Goal: Information Seeking & Learning: Learn about a topic

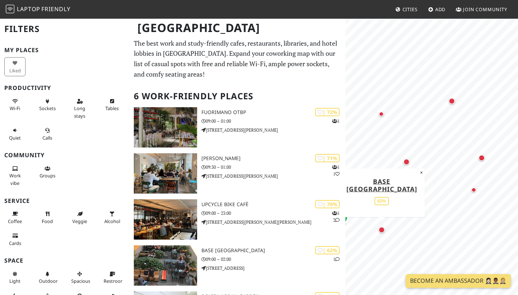
click at [385, 230] on div "Map marker" at bounding box center [381, 230] width 6 height 6
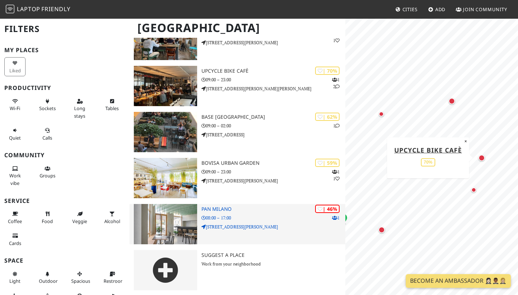
scroll to position [133, 0]
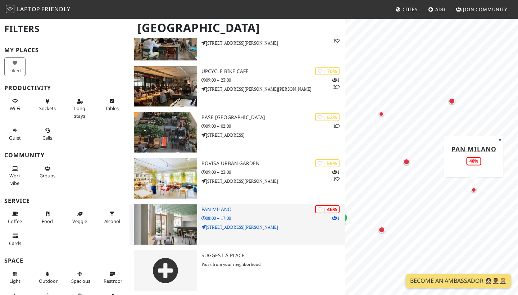
click at [270, 224] on p "[STREET_ADDRESS][PERSON_NAME]" at bounding box center [273, 227] width 144 height 7
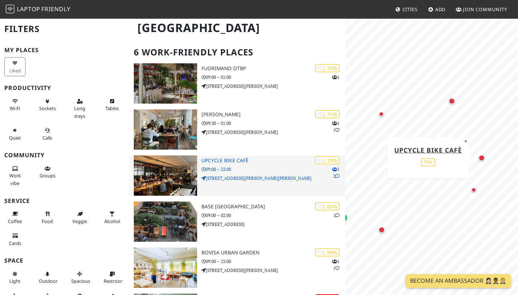
scroll to position [0, 0]
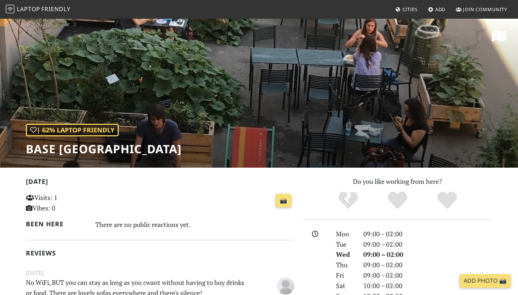
click at [311, 149] on div "| 62% Laptop Friendly BASE [GEOGRAPHIC_DATA]" at bounding box center [259, 93] width 518 height 150
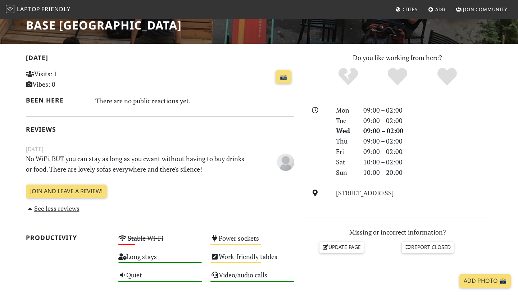
scroll to position [128, 0]
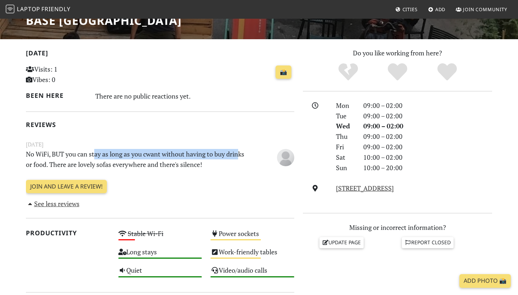
drag, startPoint x: 96, startPoint y: 148, endPoint x: 239, endPoint y: 149, distance: 142.8
click at [239, 149] on p "No WiFi, BUT you can stay as long as you cwant without having to buy drinks or …" at bounding box center [137, 159] width 231 height 21
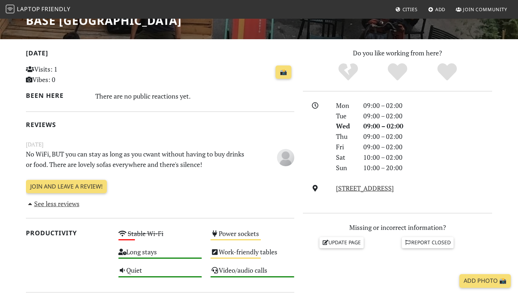
click at [221, 165] on p "No WiFi, BUT you can stay as long as you cwant without having to buy drinks or …" at bounding box center [137, 159] width 231 height 21
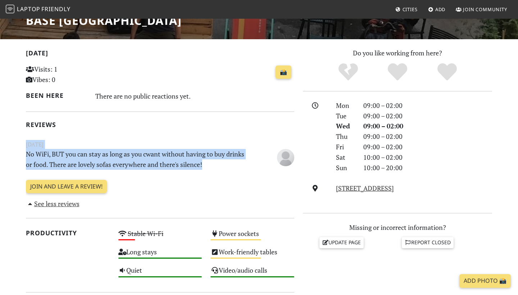
drag, startPoint x: 214, startPoint y: 163, endPoint x: 209, endPoint y: 126, distance: 37.8
click at [209, 126] on div "[DATE] Visits: 1 Vibes: 0 📸 Been here There are no public reactions yet. Review…" at bounding box center [160, 128] width 268 height 161
click at [209, 126] on h2 "Reviews" at bounding box center [160, 125] width 268 height 8
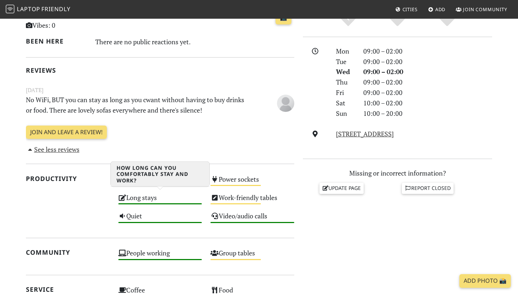
scroll to position [155, 0]
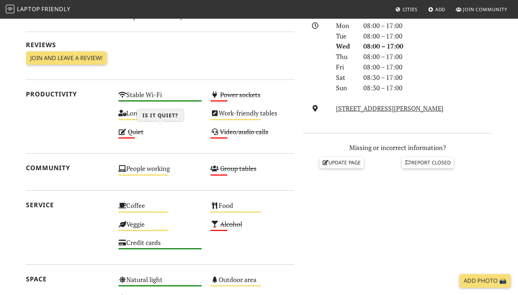
scroll to position [208, 0]
